Goal: Check status

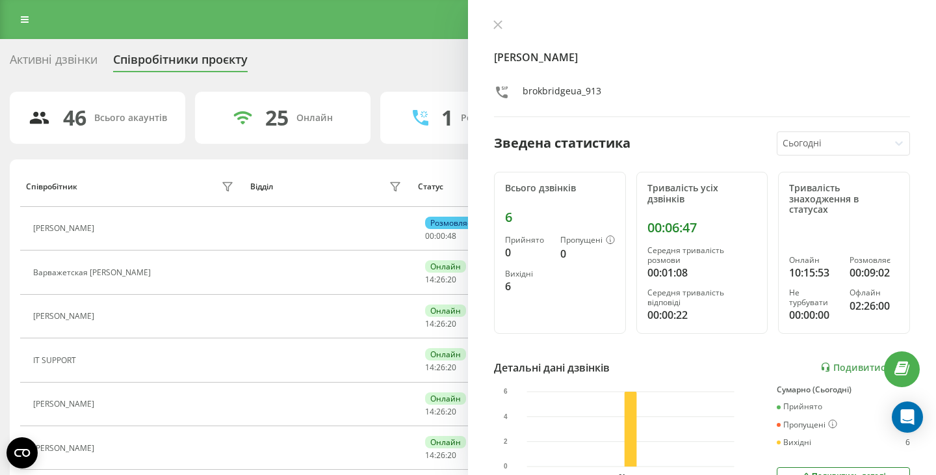
scroll to position [221, 0]
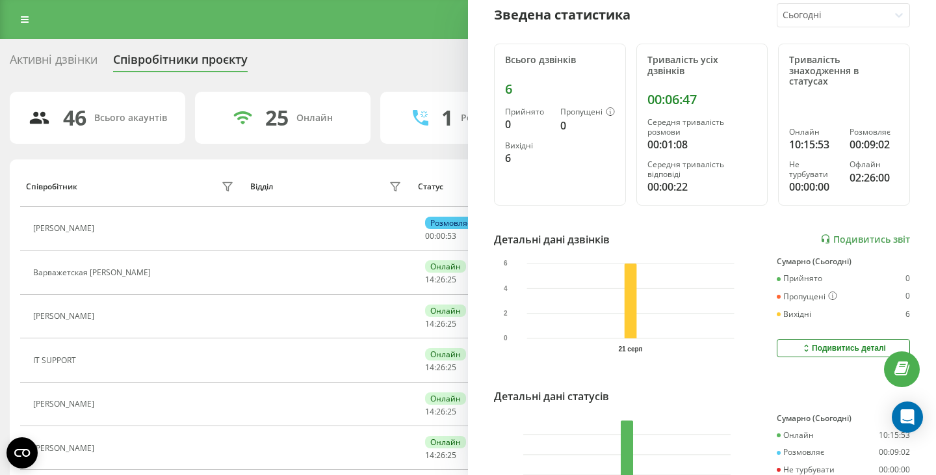
scroll to position [0, 0]
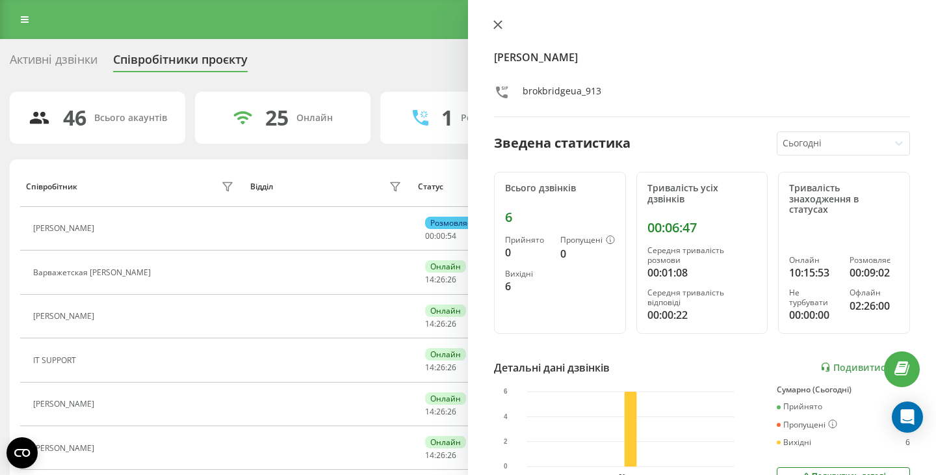
click at [501, 24] on icon at bounding box center [497, 24] width 9 height 9
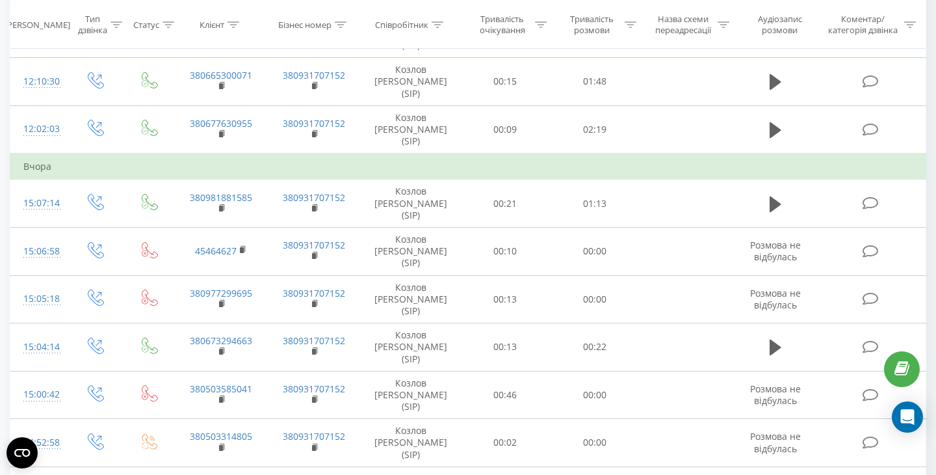
scroll to position [1124, 0]
